Goal: Contribute content

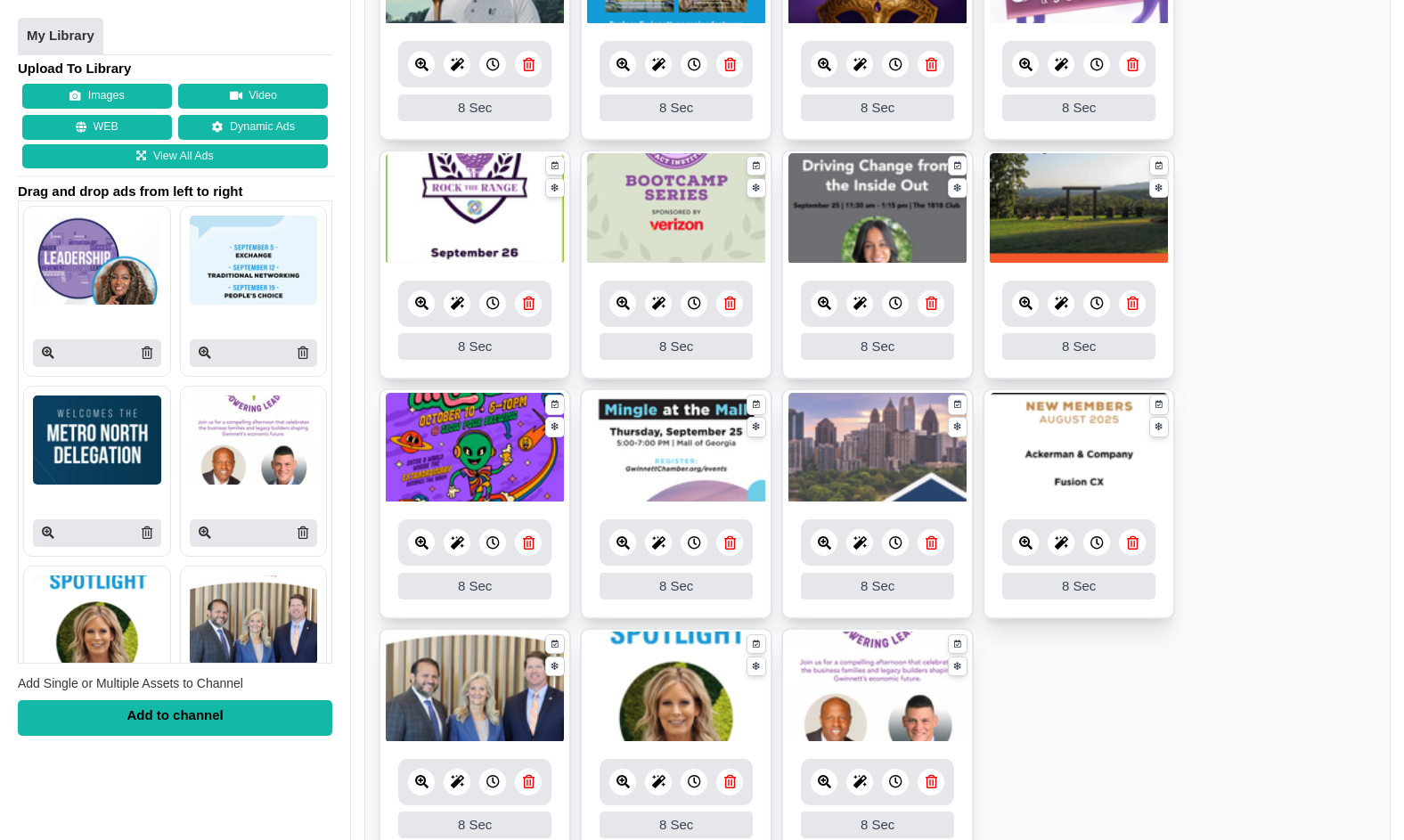
scroll to position [857, 0]
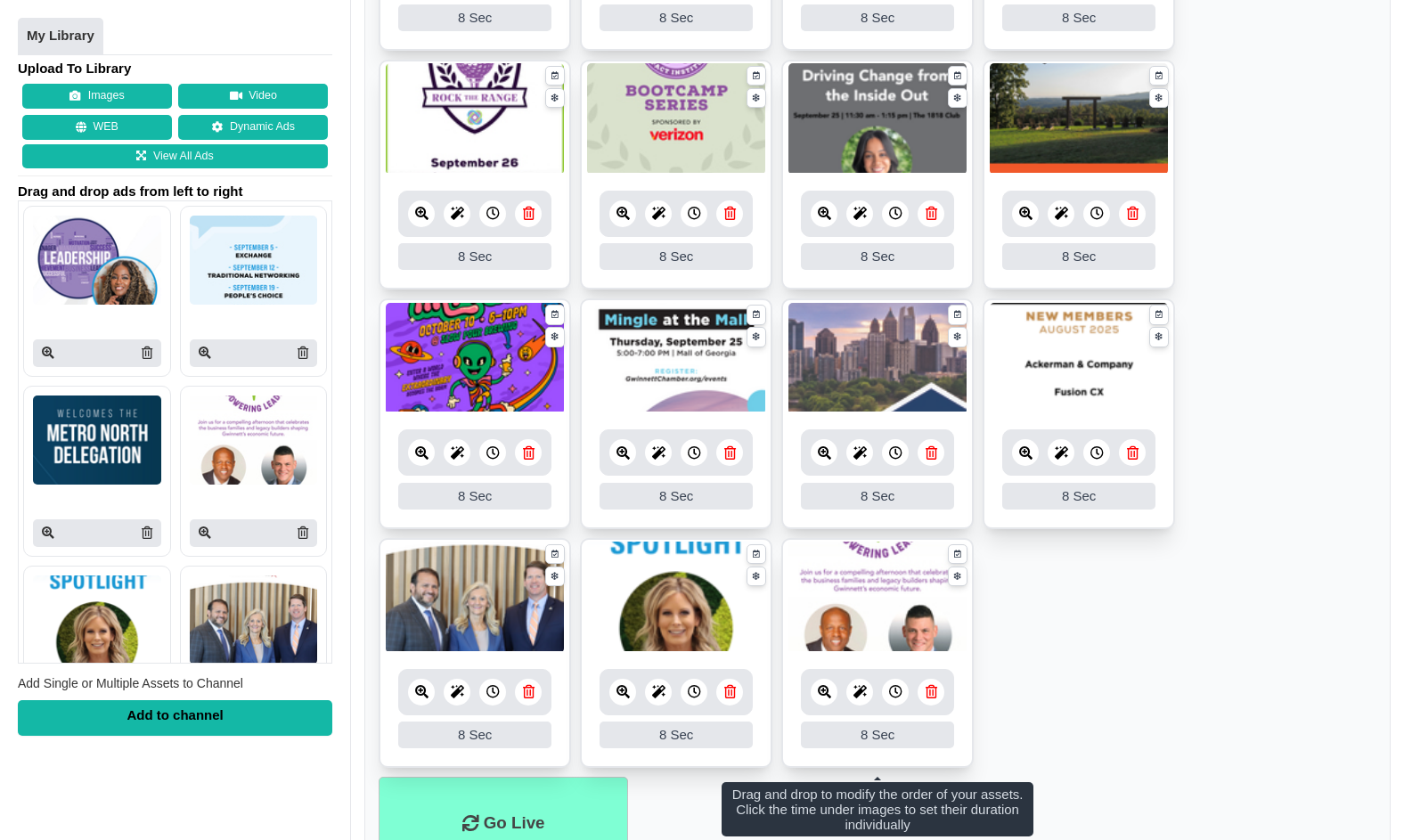
click at [623, 692] on icon at bounding box center [623, 691] width 13 height 13
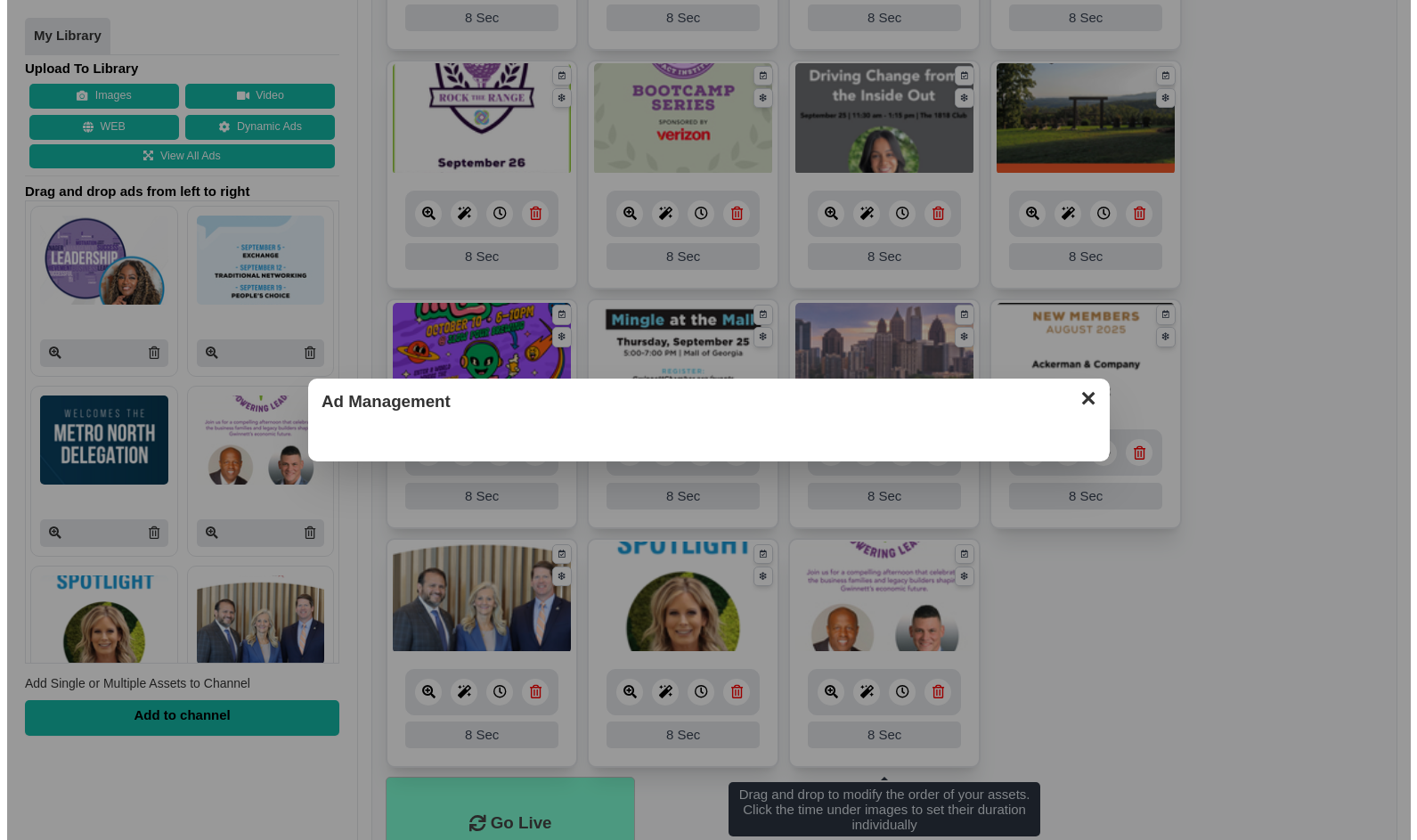
scroll to position [617, 0]
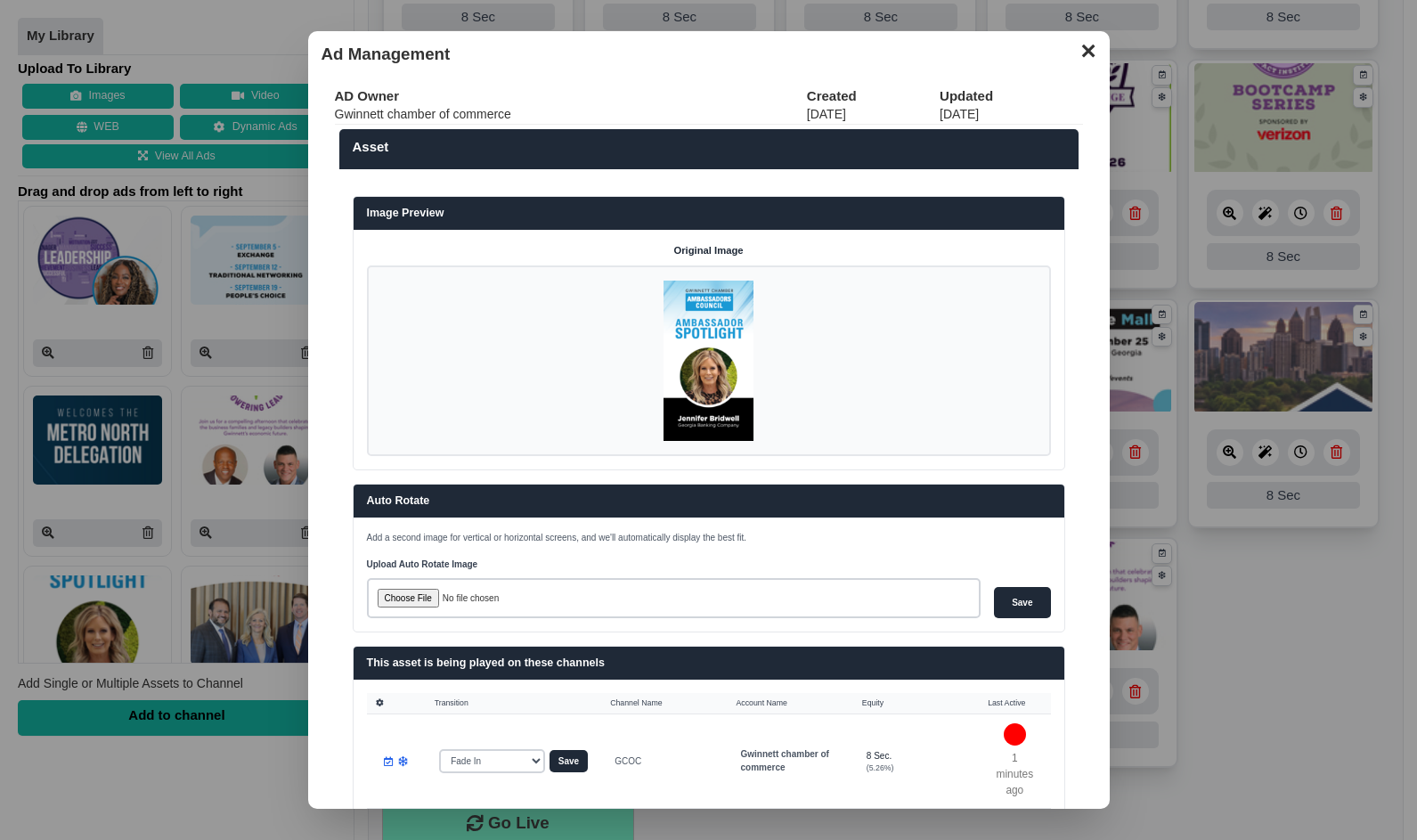
click at [1081, 51] on button "✕" at bounding box center [1087, 48] width 34 height 27
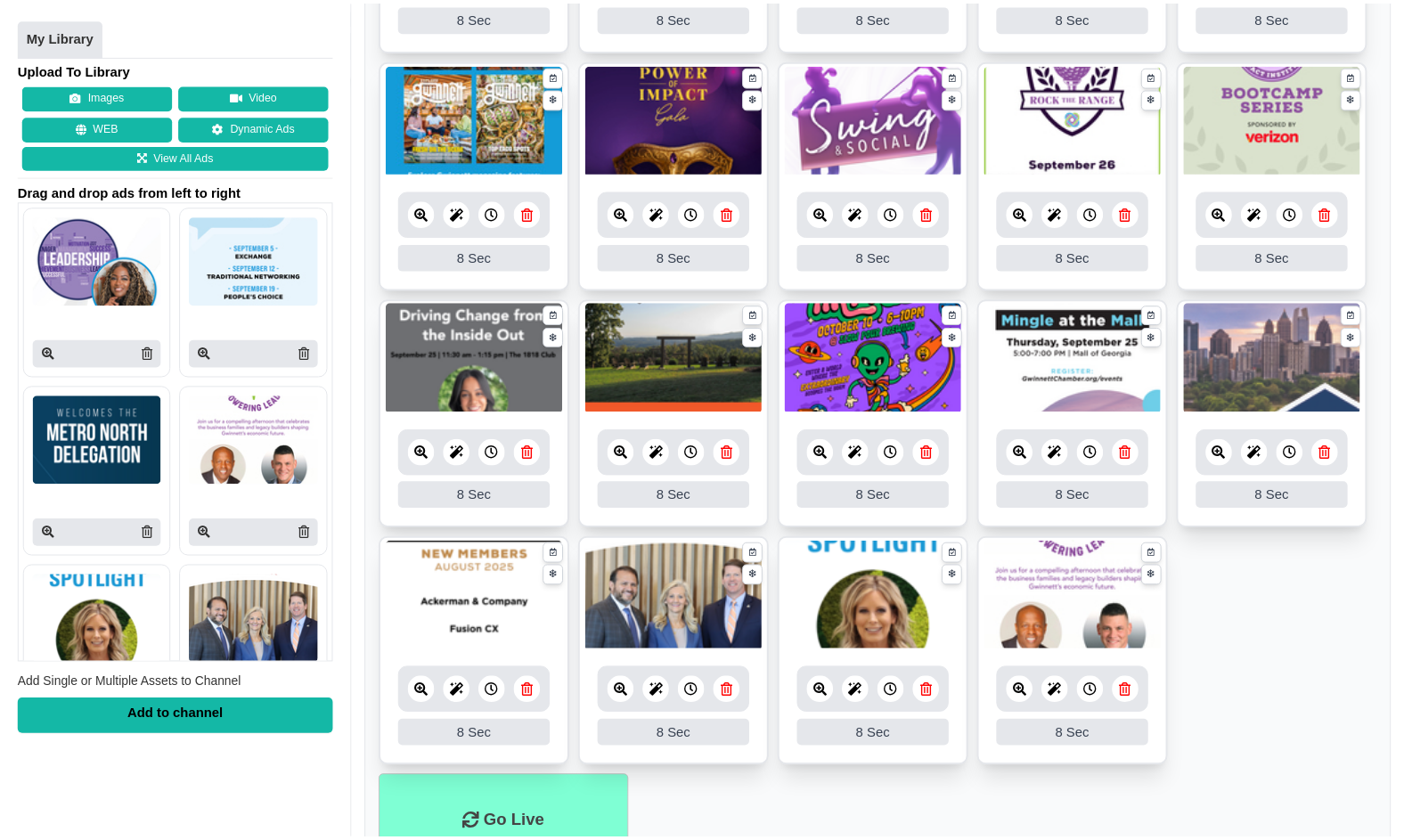
scroll to position [857, 0]
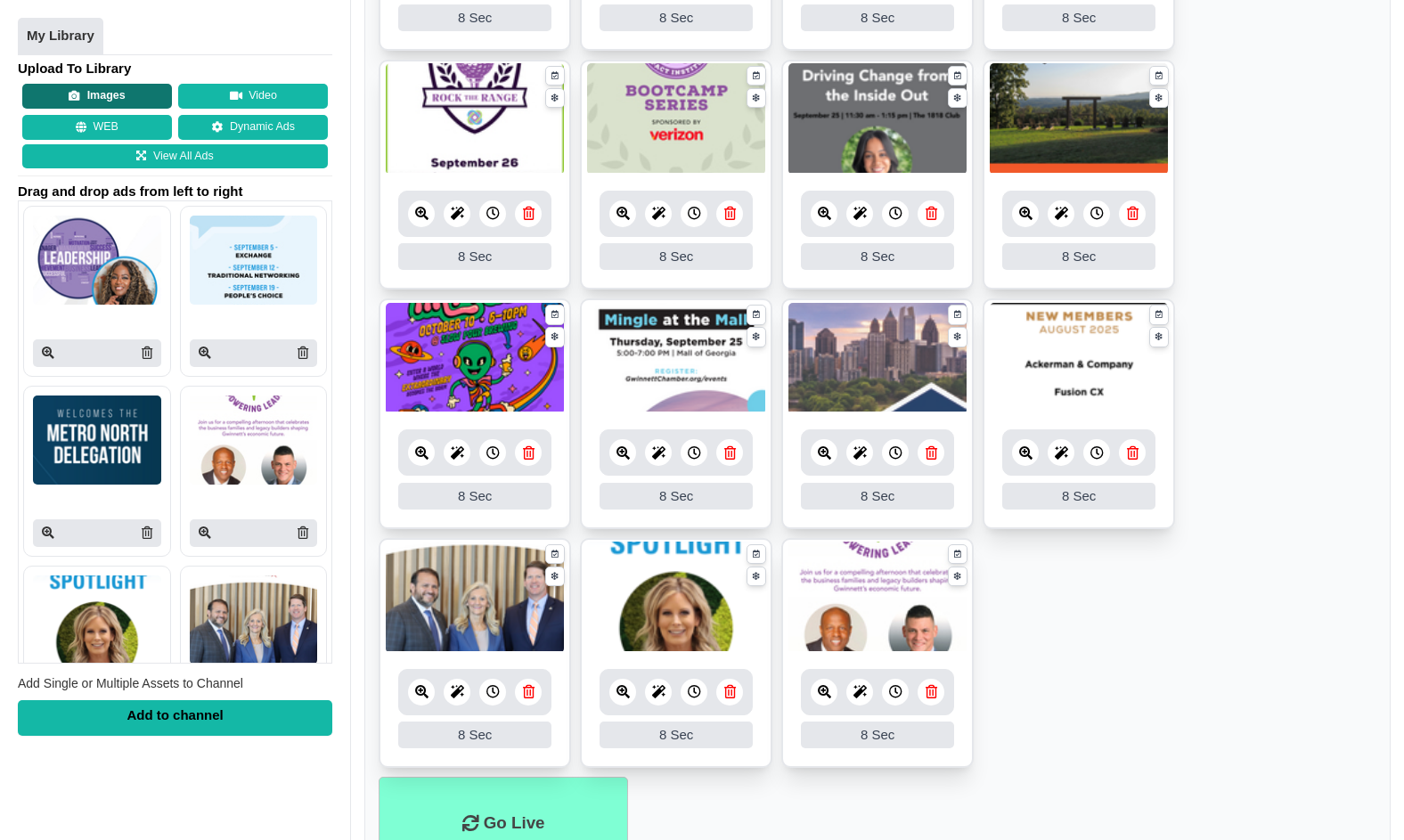
click at [109, 99] on button "Images" at bounding box center [97, 97] width 150 height 25
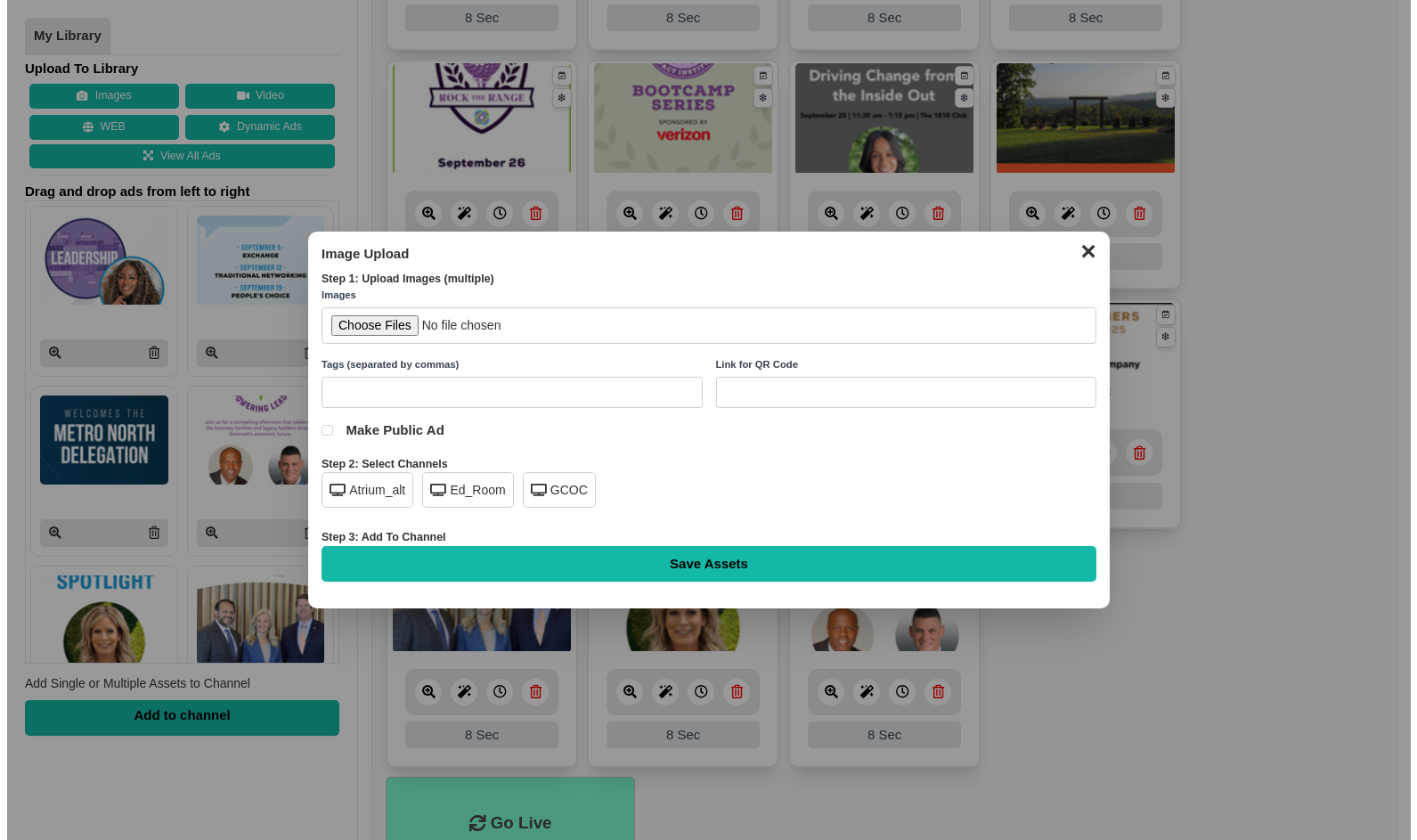
scroll to position [617, 0]
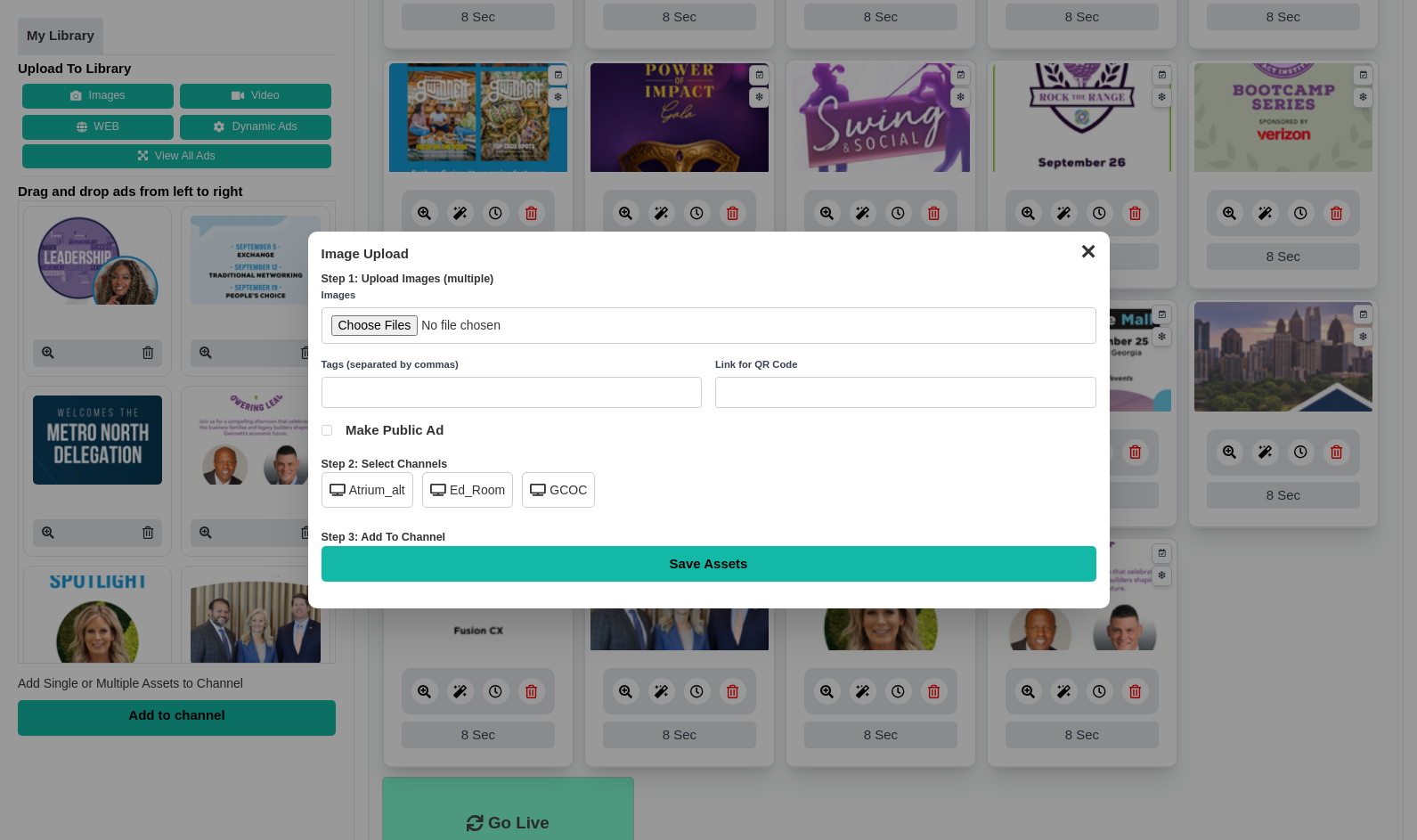
drag, startPoint x: 557, startPoint y: 467, endPoint x: 555, endPoint y: 483, distance: 16.1
click at [557, 470] on div "Step 2: Select Channels" at bounding box center [709, 464] width 775 height 16
click at [553, 488] on div "GCOC" at bounding box center [558, 490] width 73 height 35
click at [356, 331] on input "file" at bounding box center [709, 325] width 775 height 36
type input "C:\fakepath\ambassadors-spotlight-krystal-west.png"
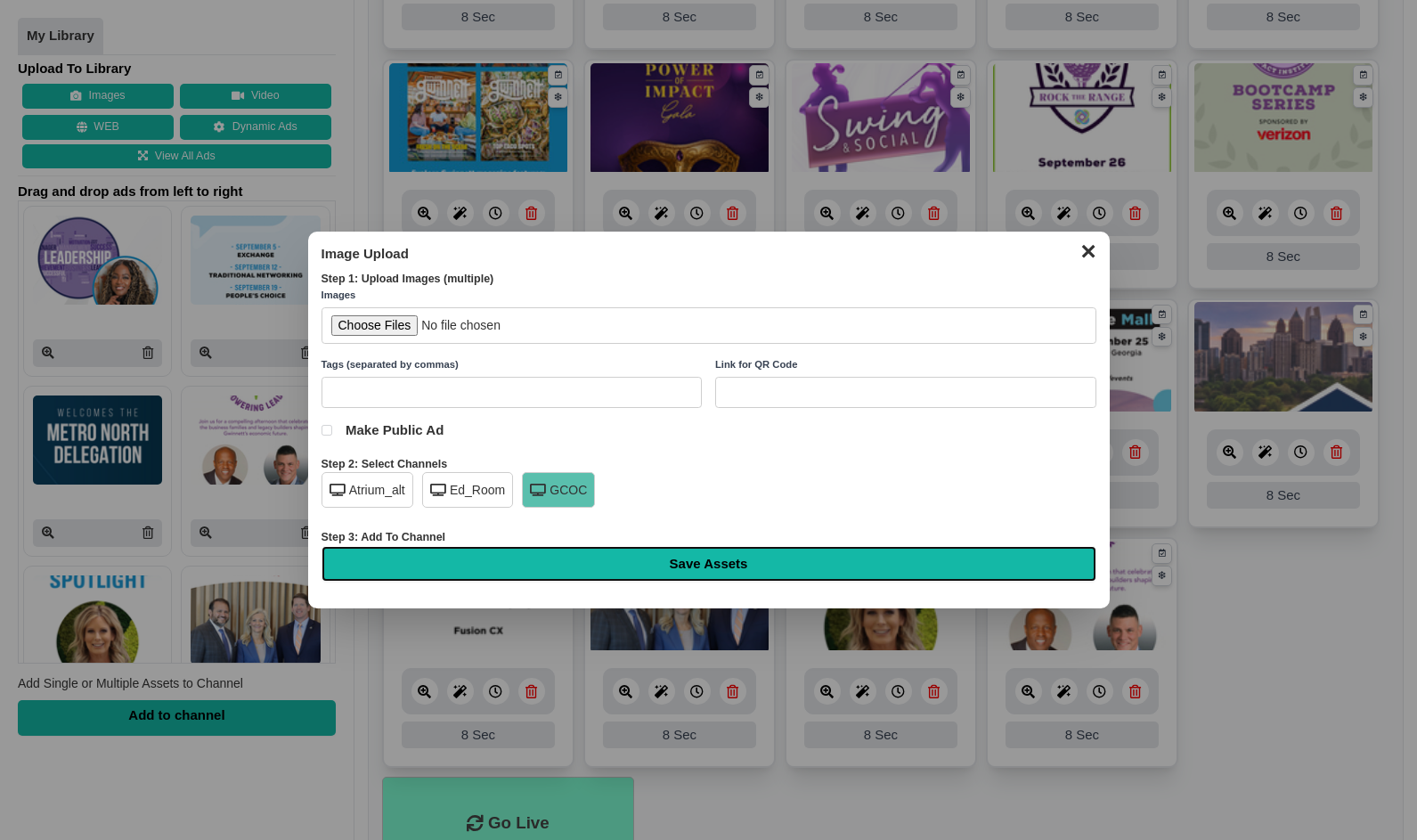
click at [817, 562] on input "Save Assets" at bounding box center [709, 563] width 775 height 35
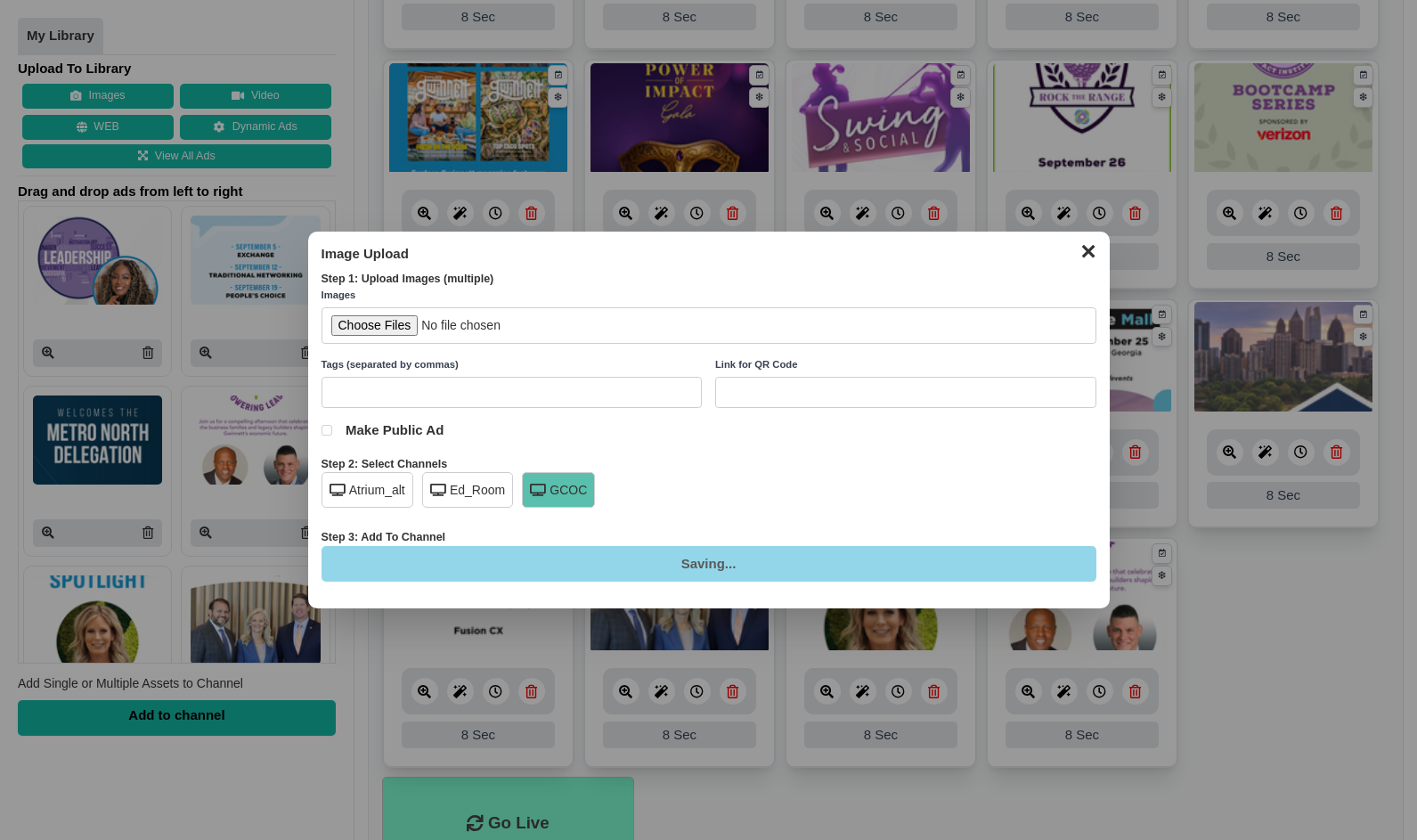
type input "Saving..."
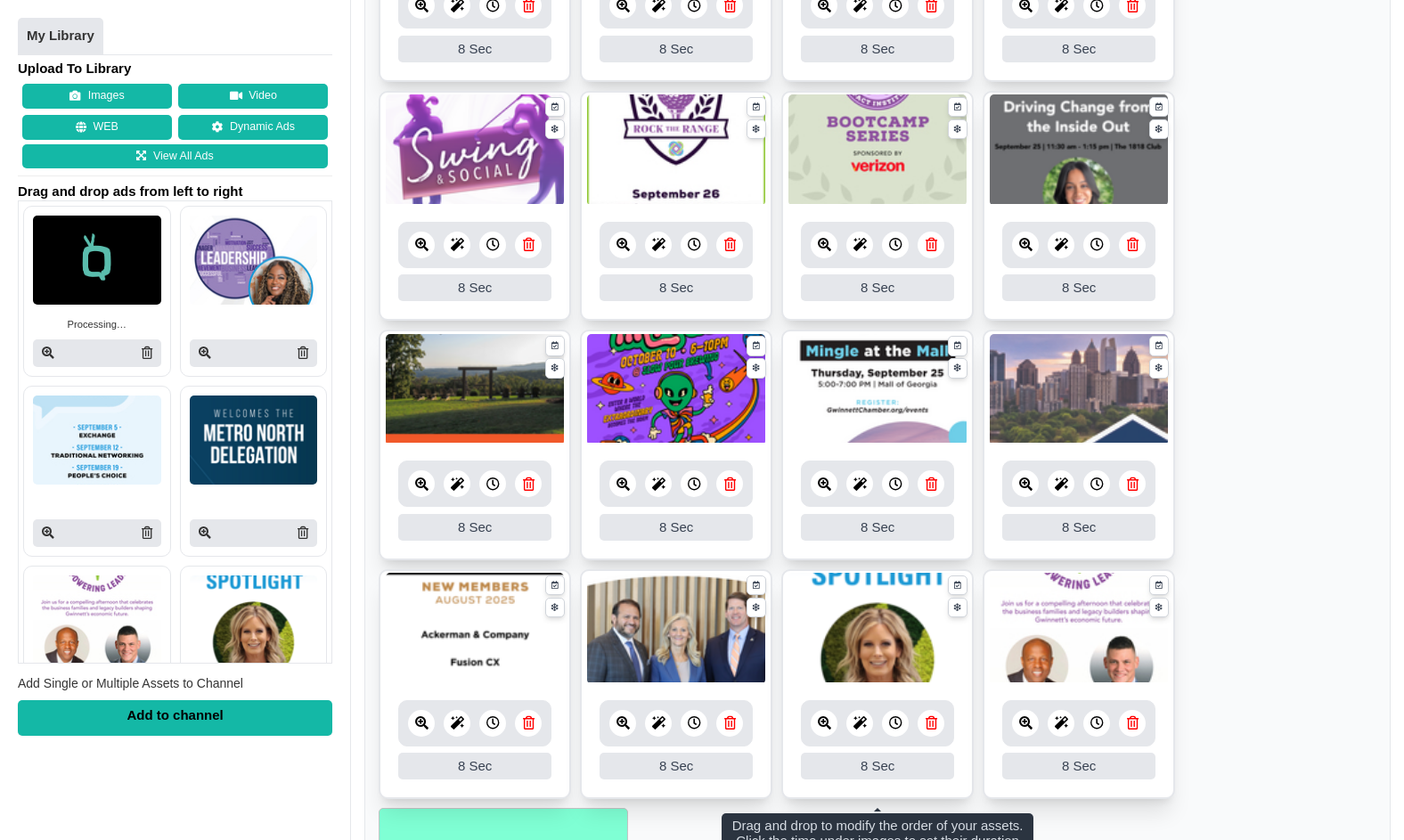
scroll to position [862, 0]
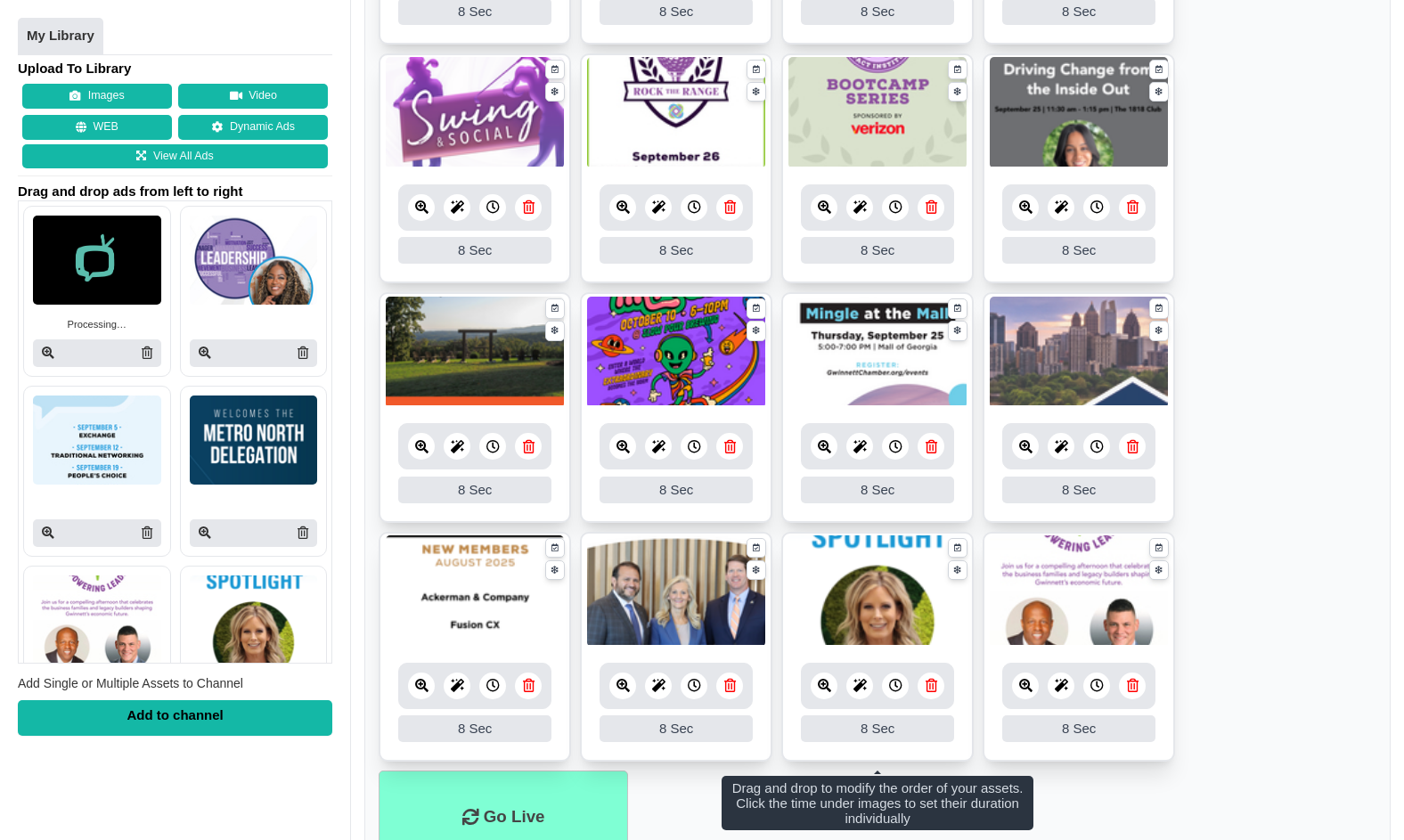
click at [927, 688] on icon at bounding box center [931, 684] width 11 height 13
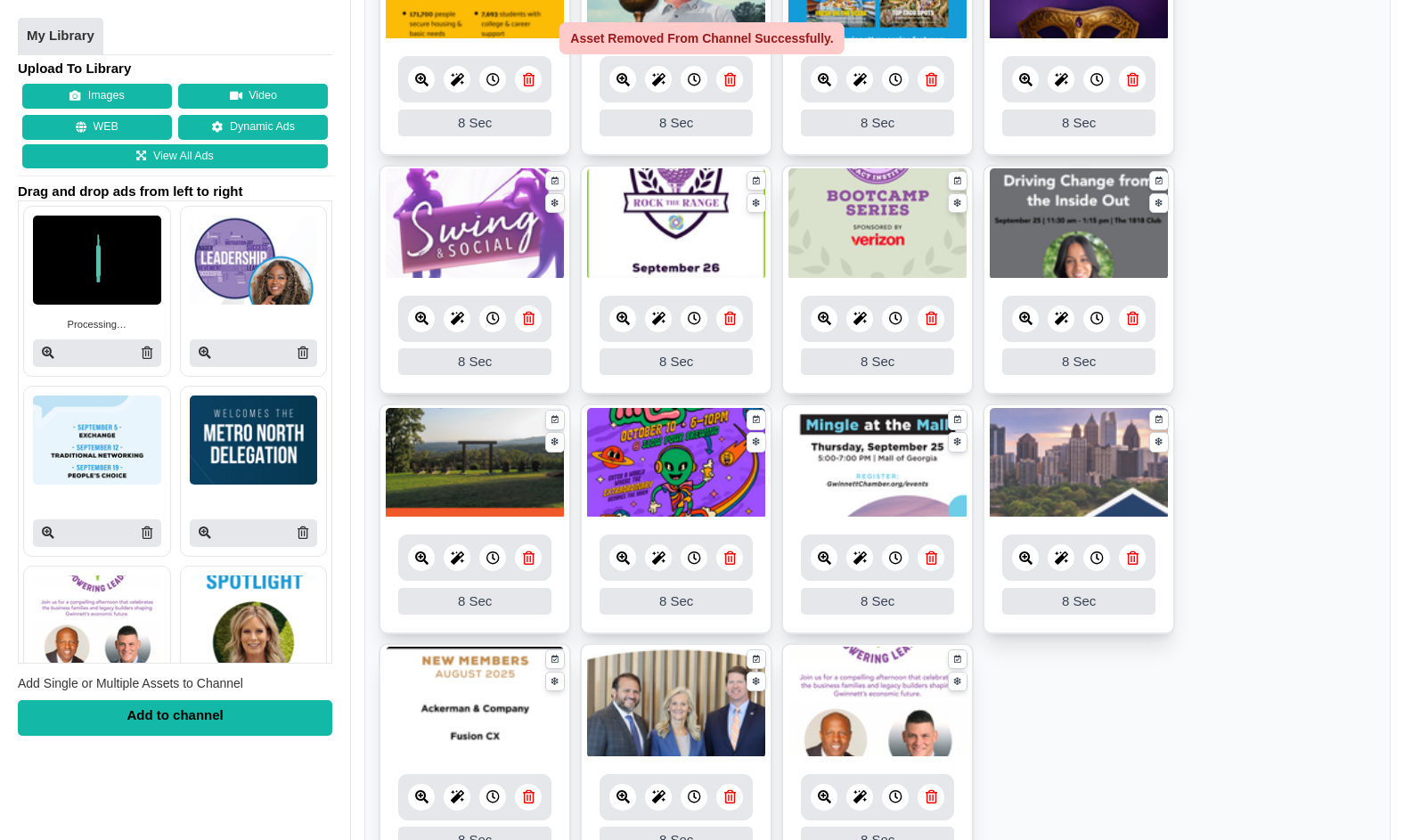
scroll to position [942, 0]
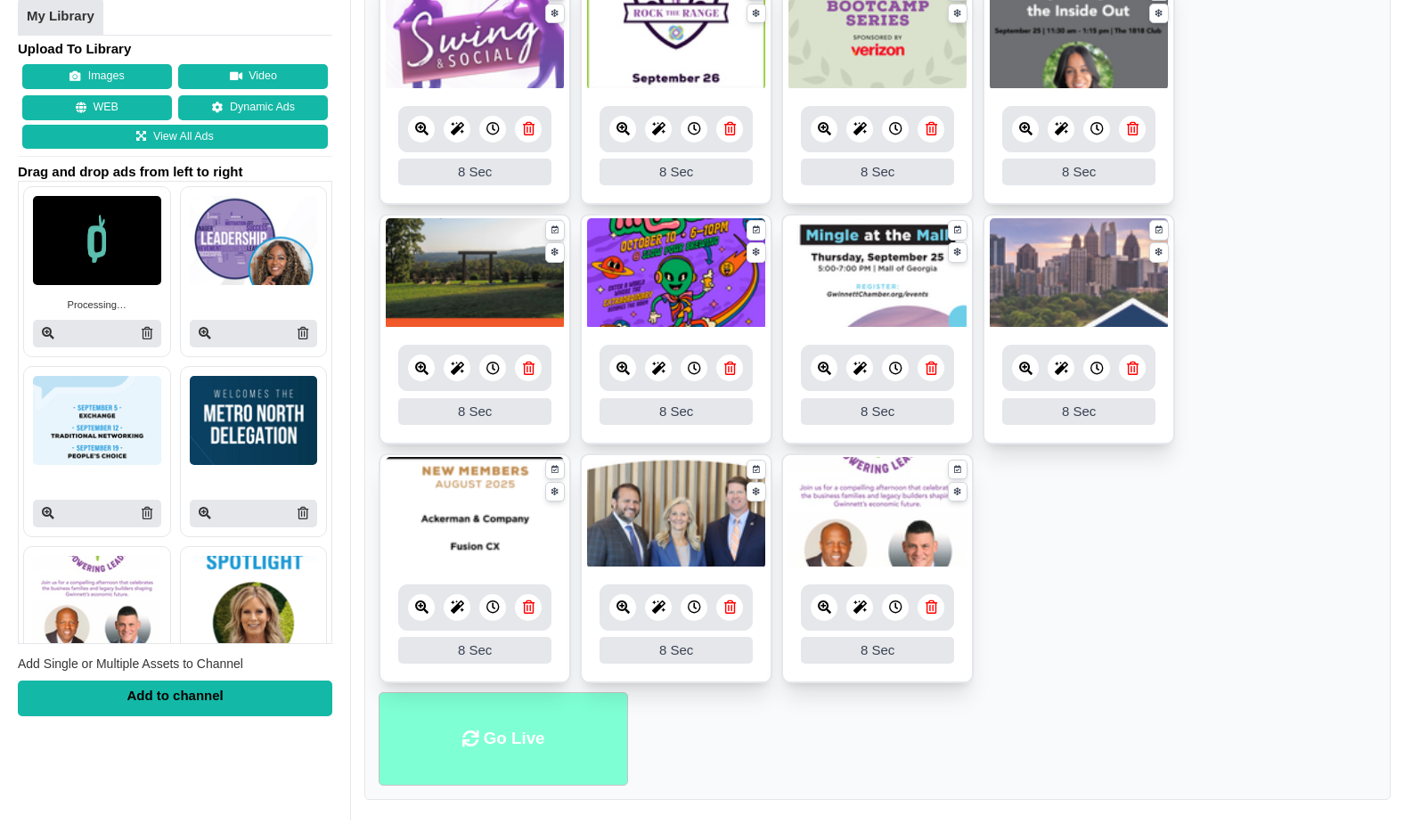
click at [541, 739] on li "Go Live" at bounding box center [503, 738] width 250 height 93
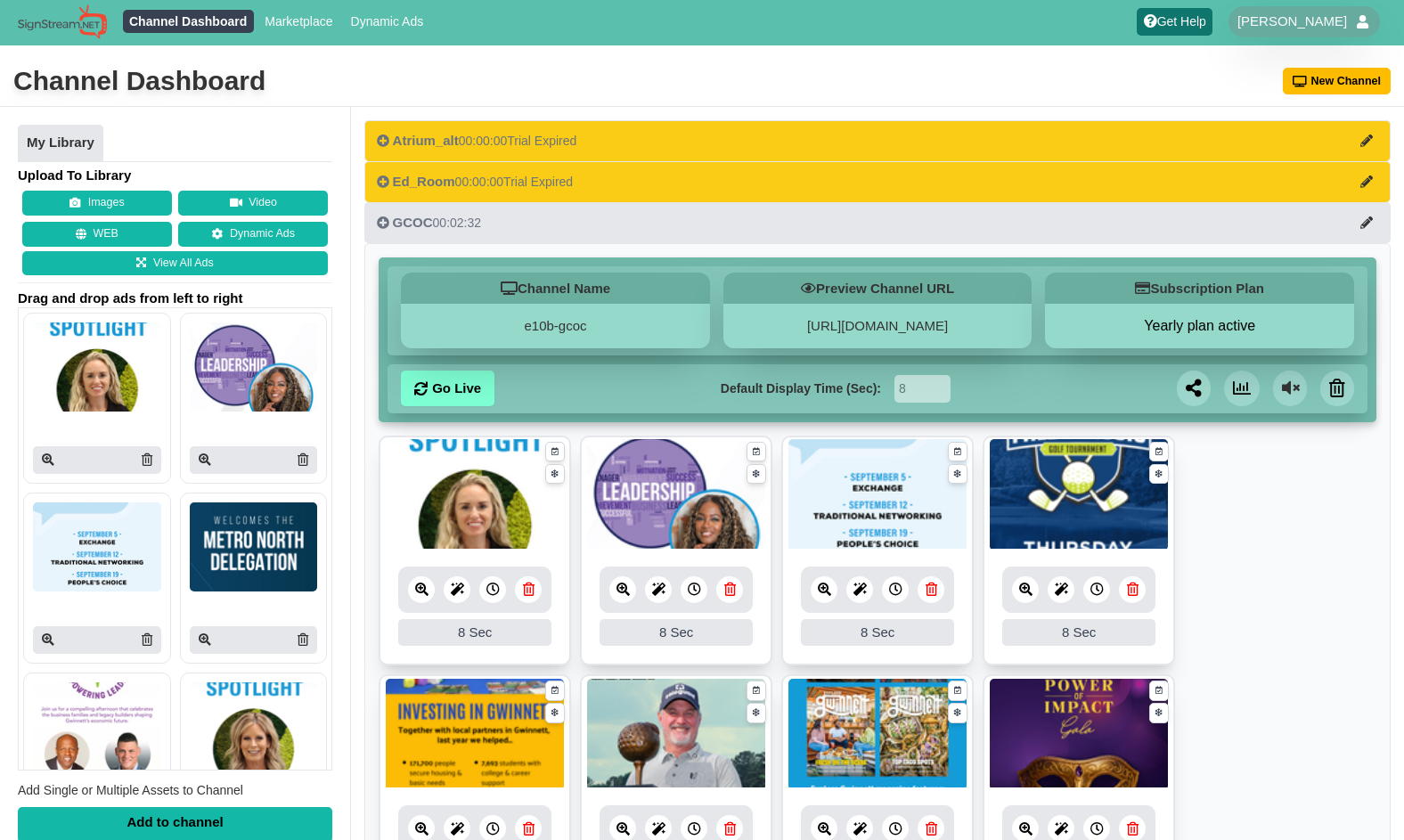
scroll to position [4, 0]
